Goal: Task Accomplishment & Management: Complete application form

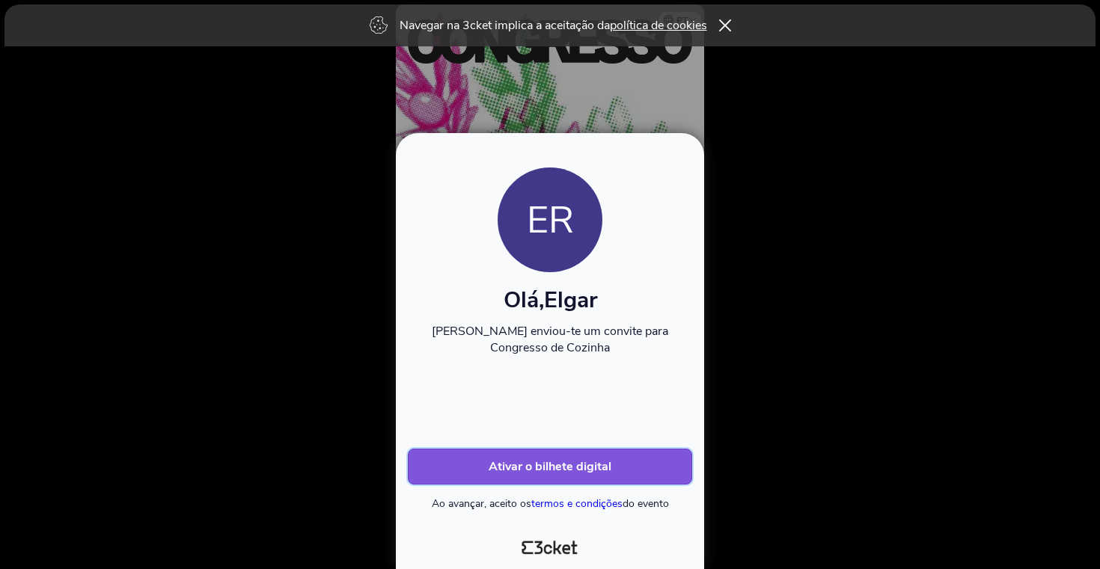
click at [553, 467] on b "Ativar o bilhete digital" at bounding box center [549, 467] width 123 height 16
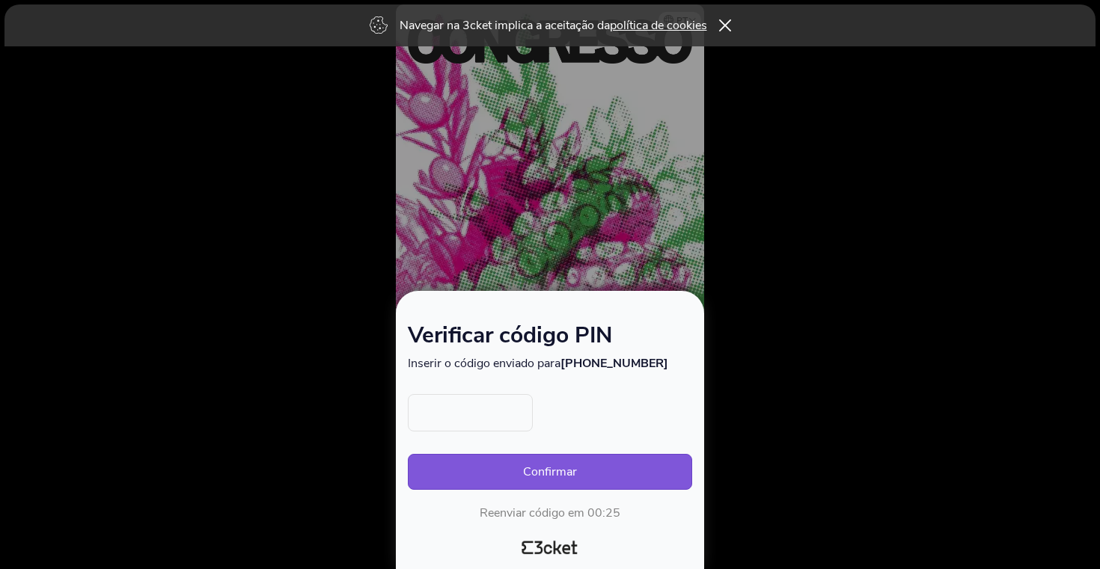
click at [497, 400] on input "text" at bounding box center [470, 412] width 125 height 37
type input "7899"
click at [524, 472] on button "Confirmar" at bounding box center [550, 472] width 284 height 36
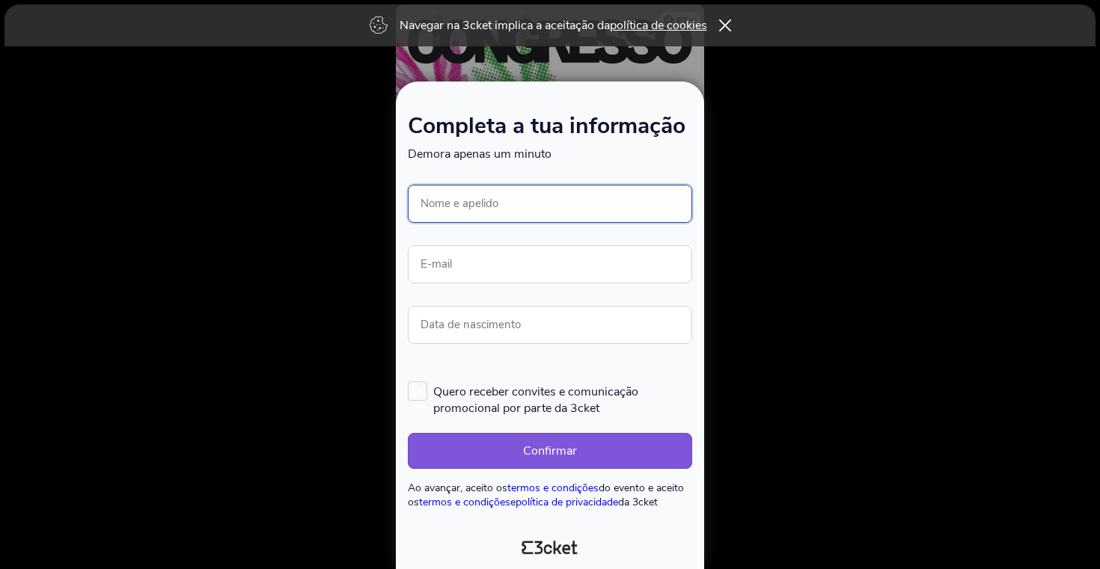
click at [459, 202] on input "Nome e apelido" at bounding box center [550, 204] width 284 height 38
type input "[PERSON_NAME]"
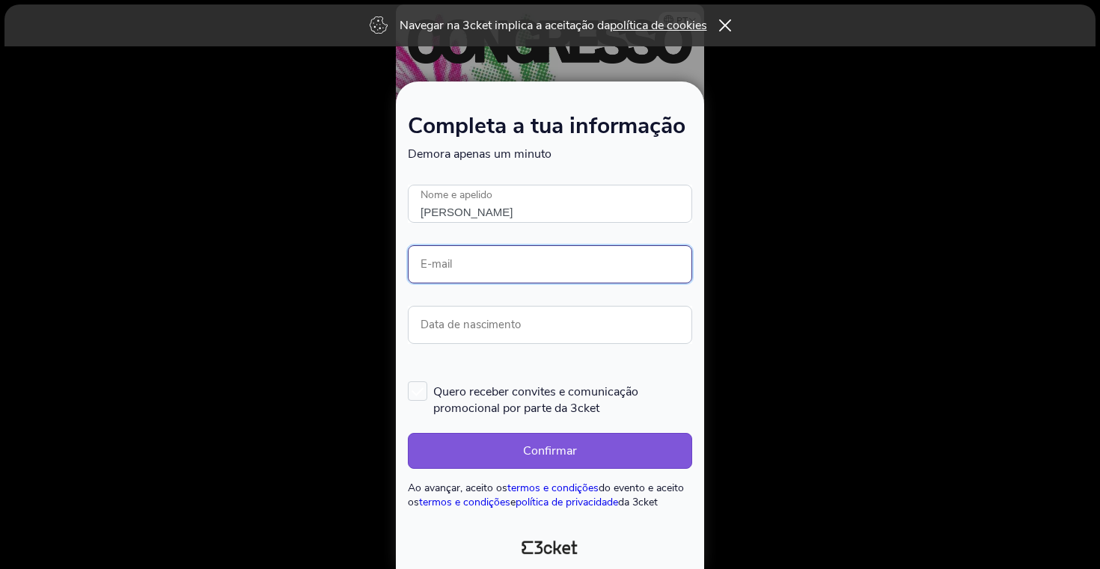
click at [491, 260] on input "E-mail" at bounding box center [550, 264] width 284 height 38
type input "elgar.rosa@gmail.com"
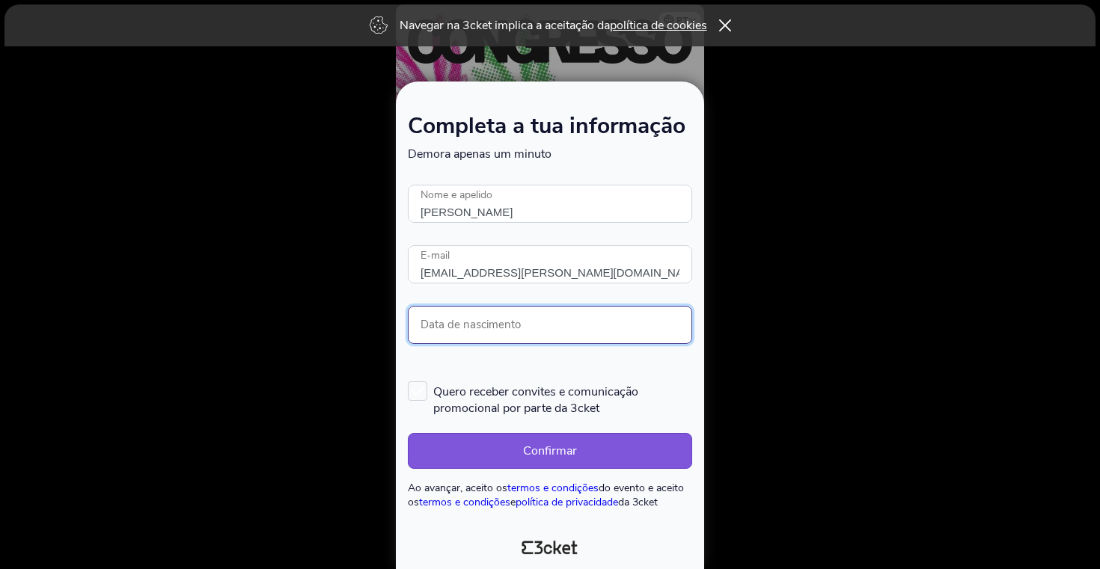
click at [522, 337] on input "Data de nascimento" at bounding box center [550, 325] width 284 height 38
type input "05/11/1976"
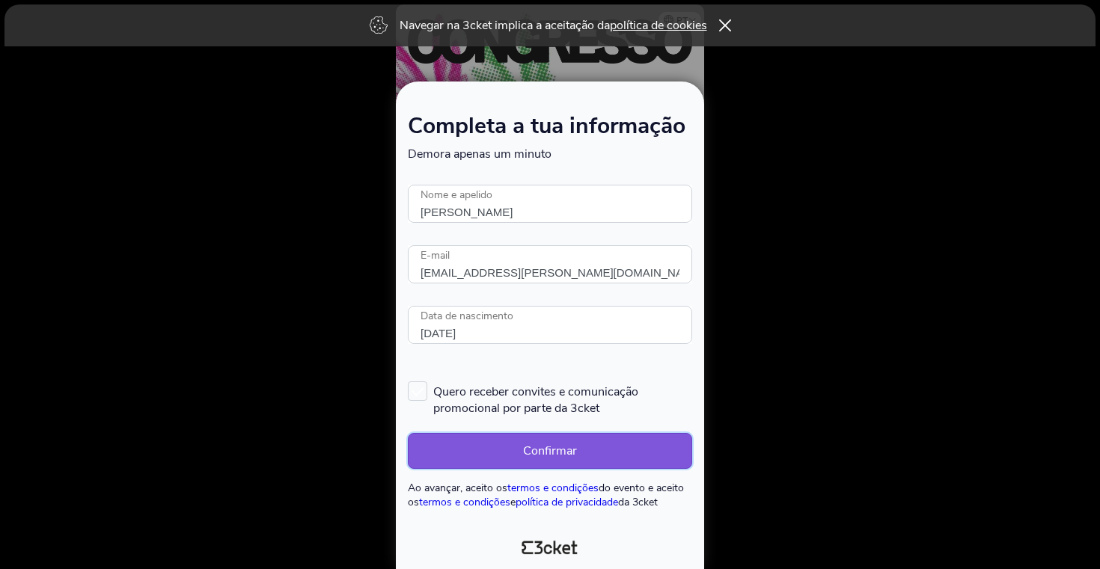
click at [556, 456] on button "Confirmar" at bounding box center [550, 451] width 284 height 36
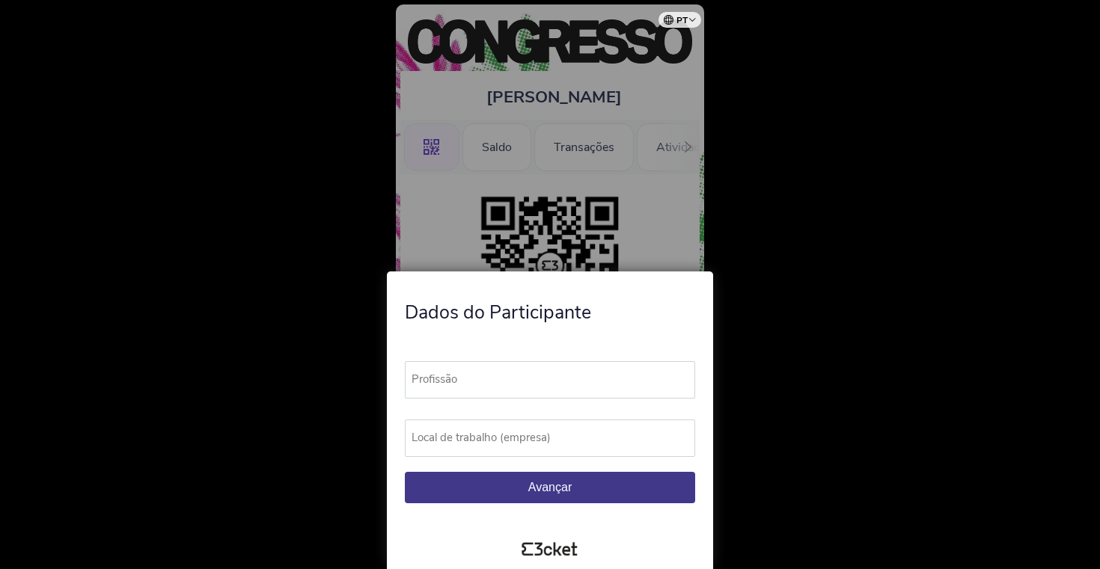
click at [522, 382] on label "Profissão" at bounding box center [557, 379] width 304 height 37
click at [522, 382] on input "Profissão" at bounding box center [550, 379] width 290 height 37
type input "Gestor"
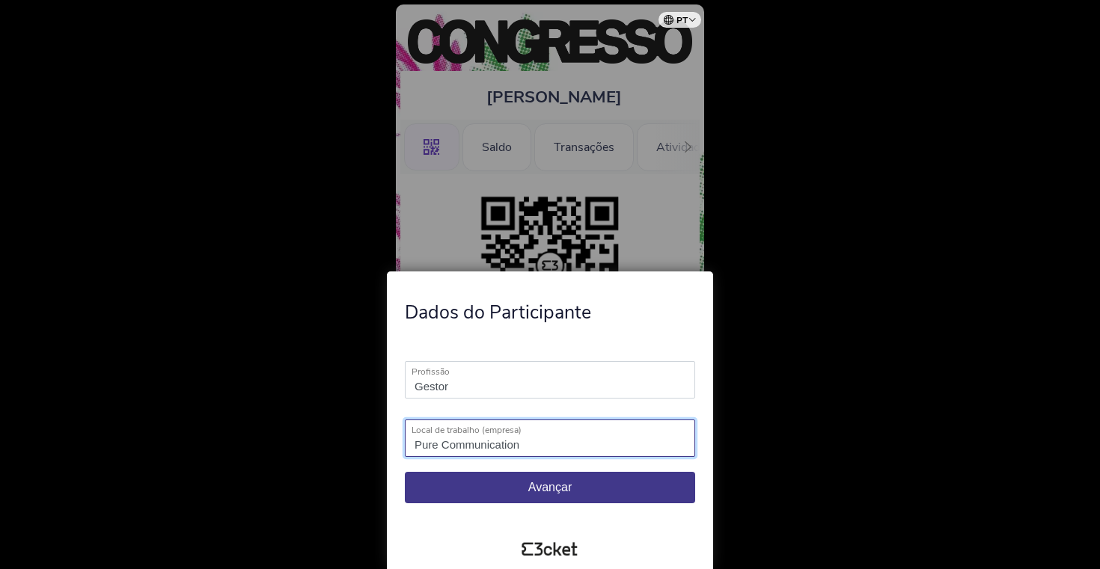
type input "Pure Communication"
click at [600, 479] on button "Avançar" at bounding box center [550, 487] width 290 height 31
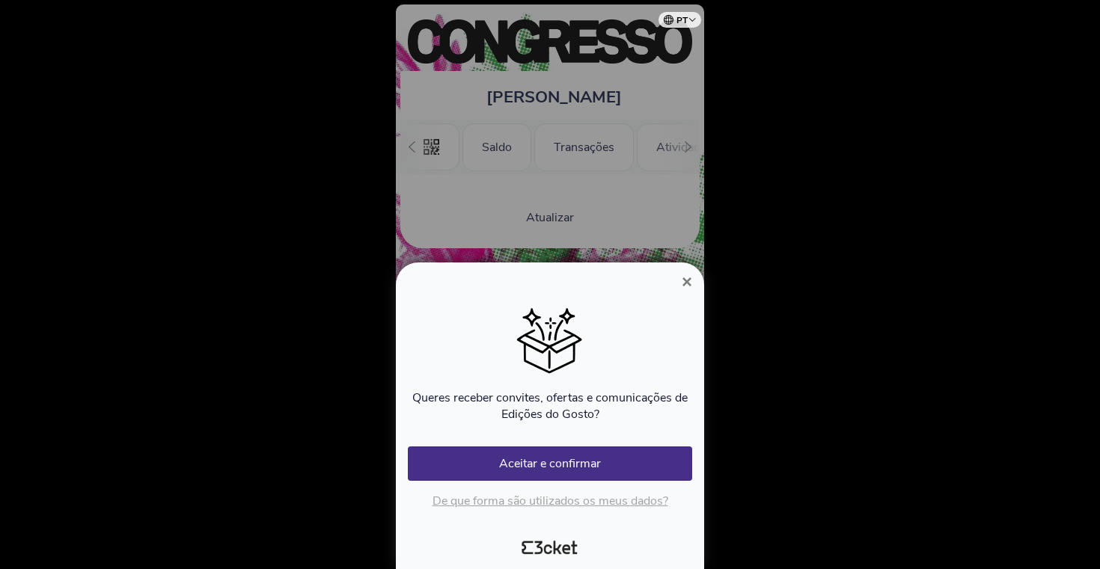
scroll to position [0, 135]
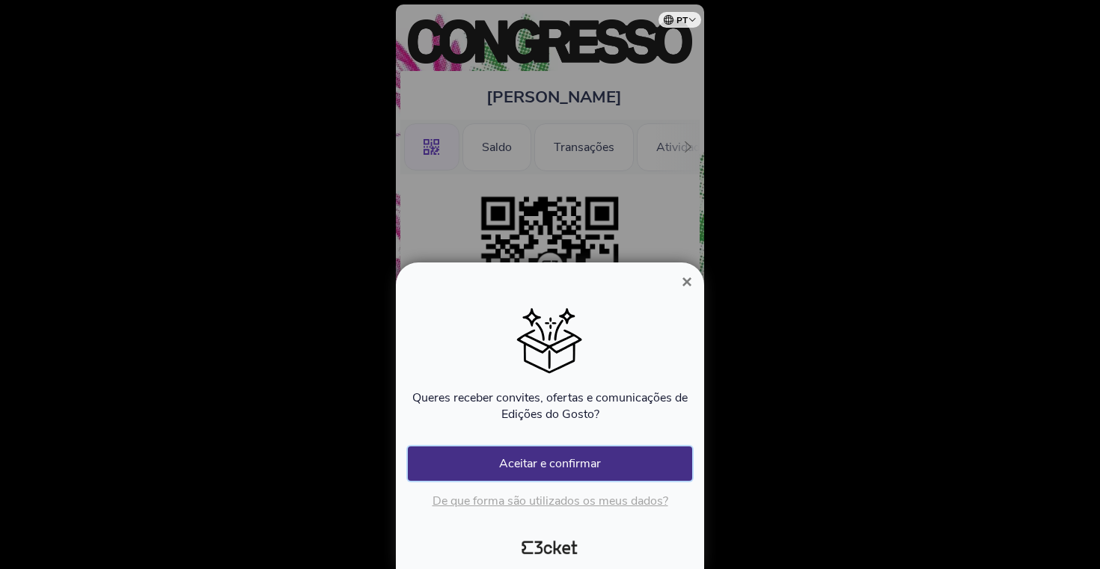
click at [595, 472] on button "Aceitar e confirmar" at bounding box center [550, 464] width 284 height 34
